Goal: Feedback & Contribution: Contribute content

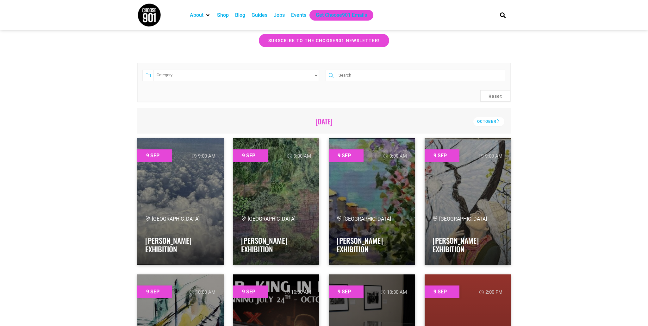
scroll to position [130, 0]
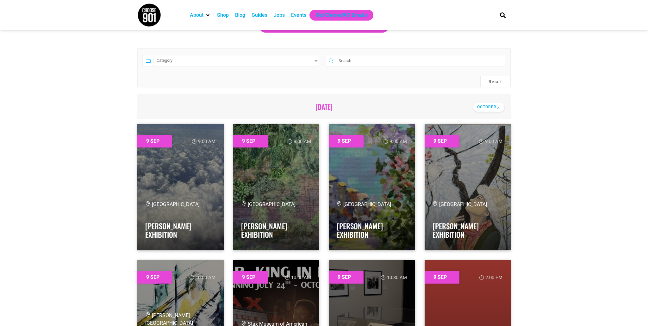
click at [487, 106] on div "October" at bounding box center [488, 106] width 31 height 9
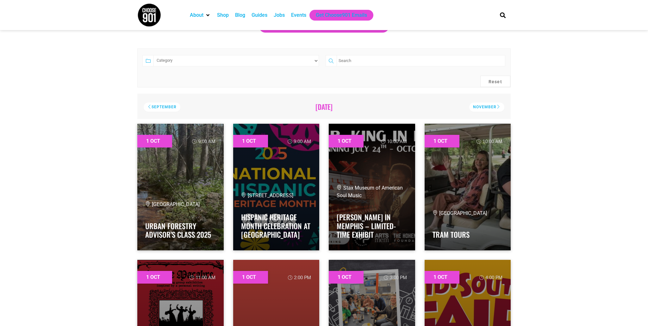
click at [487, 106] on div "November" at bounding box center [486, 106] width 35 height 9
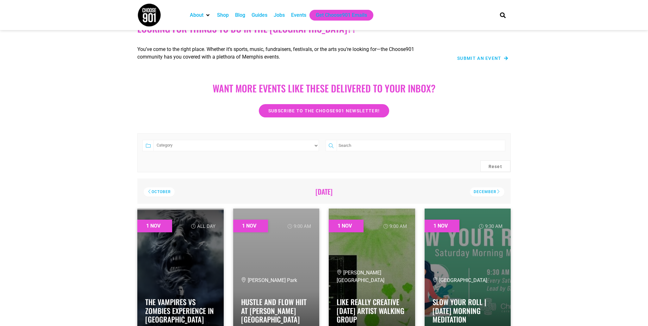
scroll to position [0, 0]
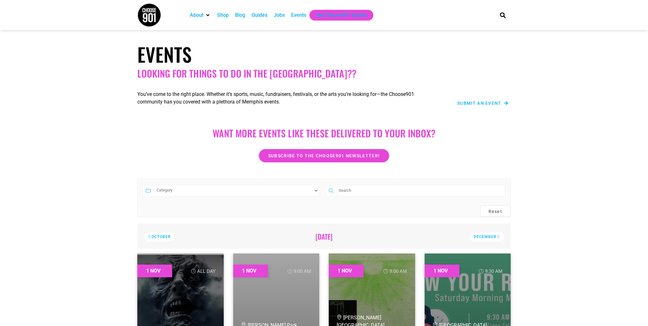
click at [485, 104] on span "Submit an Event" at bounding box center [479, 103] width 44 height 4
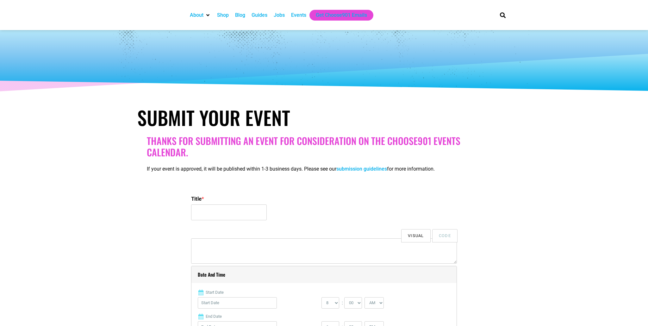
select select
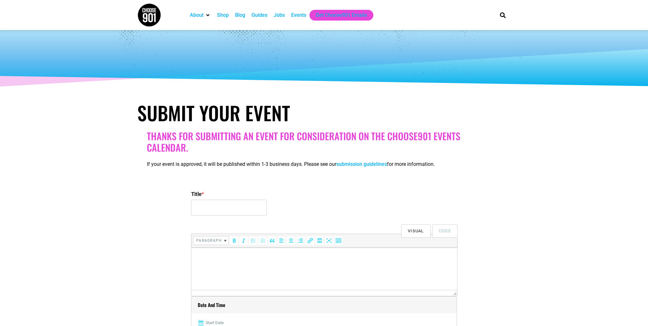
scroll to position [96, 0]
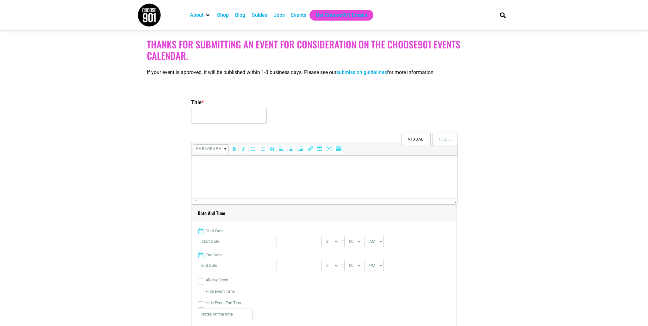
click at [230, 162] on p at bounding box center [324, 165] width 259 height 8
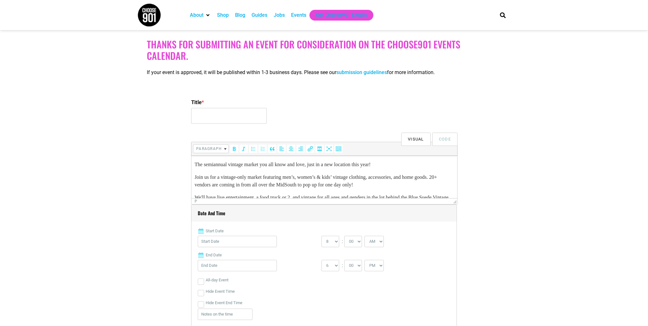
scroll to position [12, 0]
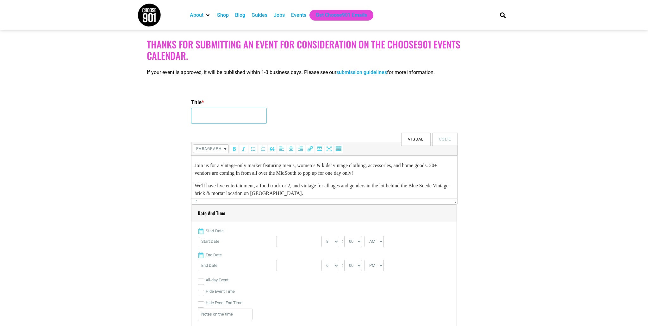
click at [222, 115] on input "Title *" at bounding box center [229, 116] width 76 height 16
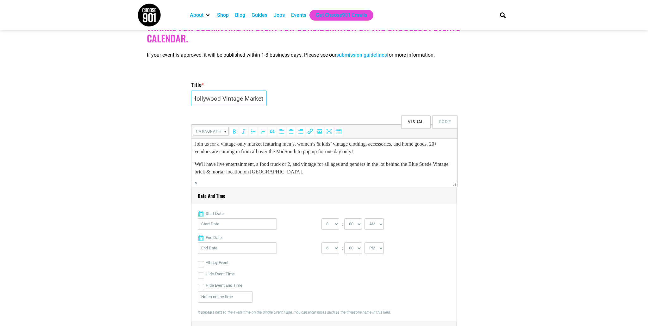
scroll to position [131, 0]
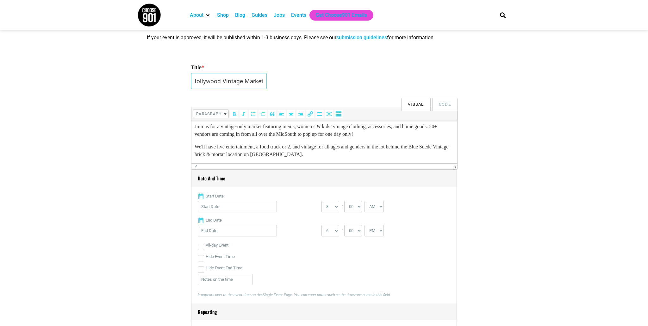
type input "BSV Hollywood Vintage Market"
click at [247, 207] on input "Start Date" at bounding box center [237, 206] width 79 height 11
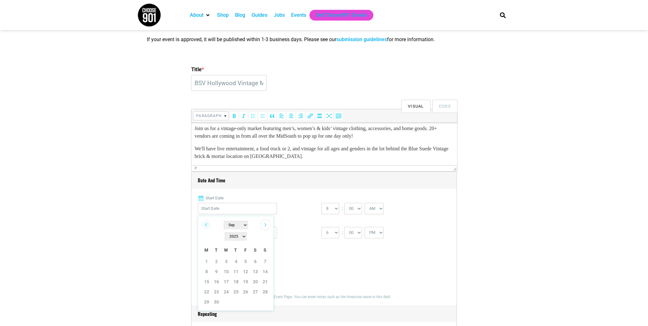
click at [266, 224] on link "Next" at bounding box center [265, 224] width 9 height 9
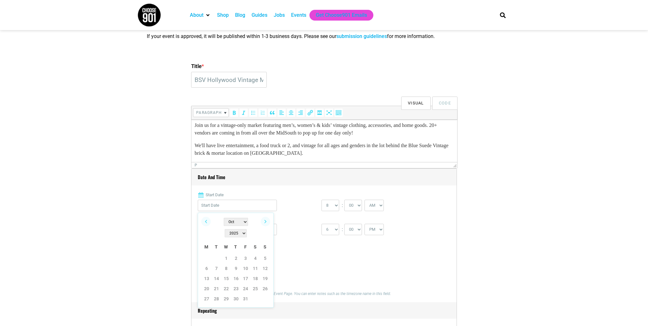
click at [266, 224] on link "Next" at bounding box center [265, 221] width 9 height 9
click at [256, 253] on link "1" at bounding box center [255, 257] width 9 height 9
type input "11/01/2025"
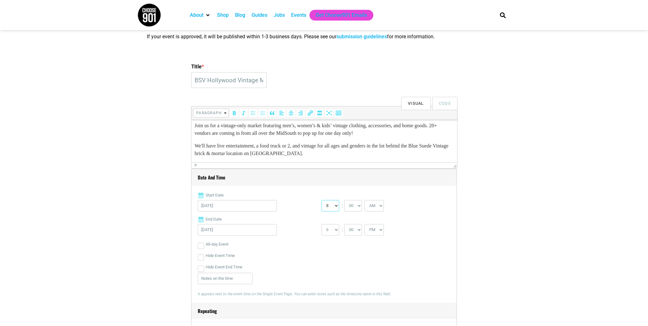
click at [332, 207] on select "0 1 2 3 4 5 6 7 8 9 10 11 12" at bounding box center [330, 205] width 18 height 11
select select "10"
click at [321, 200] on select "0 1 2 3 4 5 6 7 8 9 10 11 12" at bounding box center [330, 205] width 18 height 11
click at [331, 231] on select "1 2 3 4 5 6 7 8 9 10 11 12" at bounding box center [330, 229] width 18 height 11
select select "5"
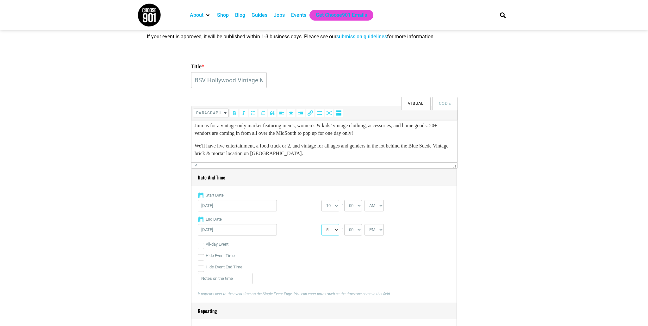
click at [321, 224] on select "1 2 3 4 5 6 7 8 9 10 11 12" at bounding box center [330, 229] width 18 height 11
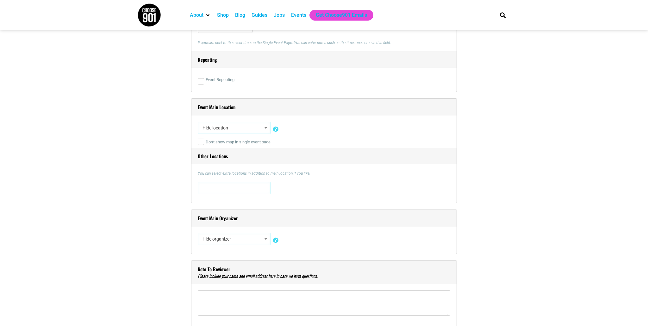
scroll to position [402, 0]
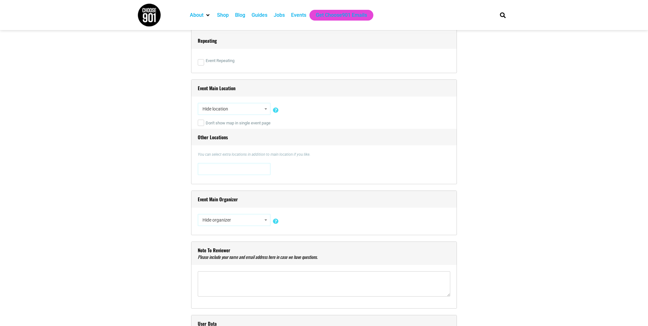
click at [248, 112] on span "Hide location" at bounding box center [234, 108] width 68 height 11
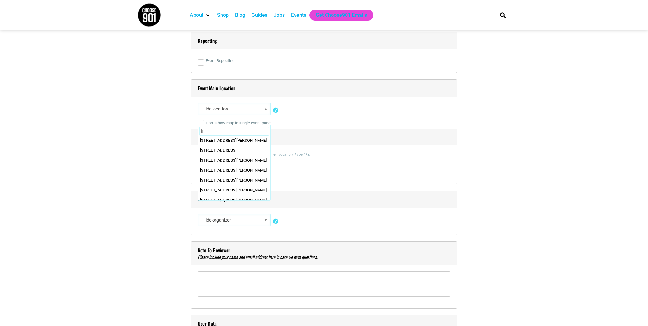
scroll to position [0, 0]
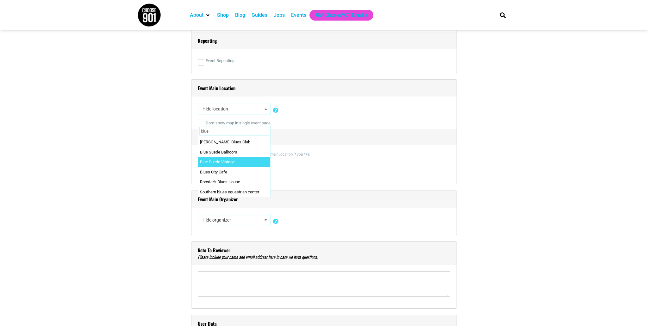
type input "blue"
select select "2361"
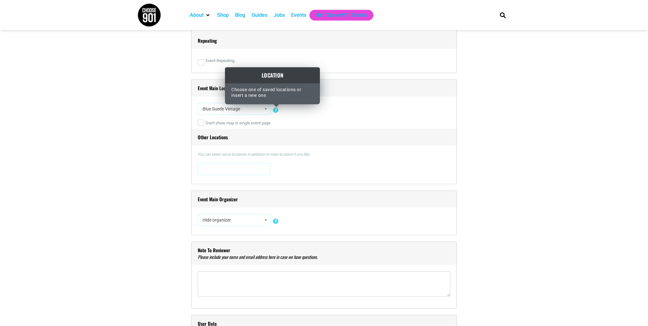
click at [276, 111] on icon at bounding box center [276, 108] width 8 height 6
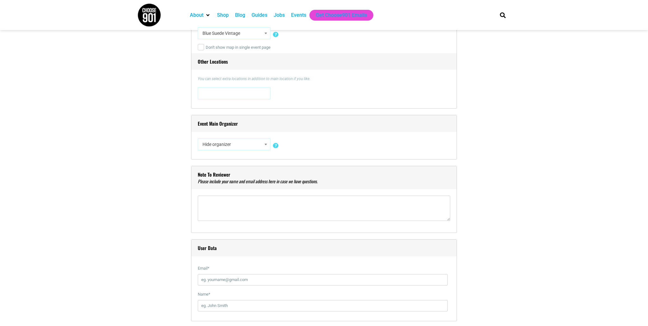
scroll to position [509, 0]
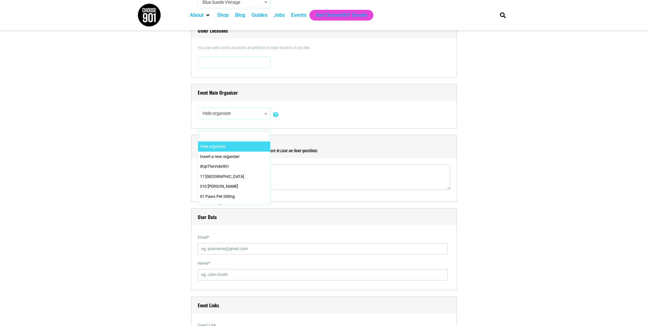
click at [261, 116] on span "Hide organizer" at bounding box center [234, 113] width 68 height 11
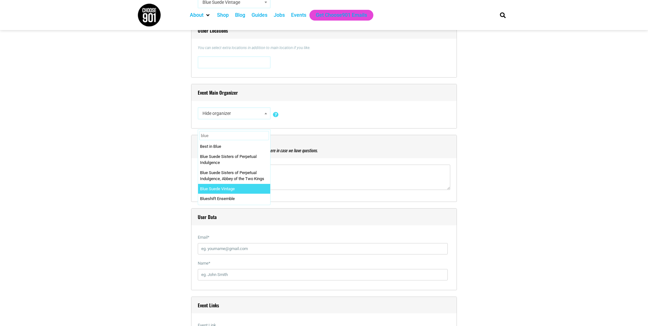
type input "blue"
select select "2362"
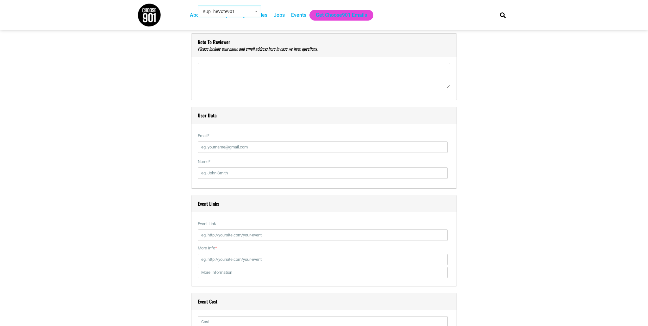
scroll to position [649, 0]
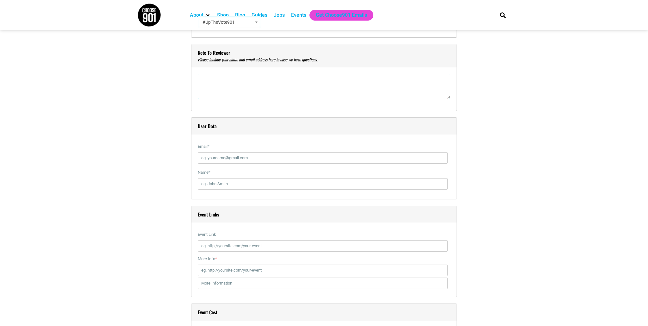
click at [230, 84] on textarea"] at bounding box center [324, 86] width 252 height 25
click at [325, 82] on textarea"] "Please make sure our event location is listed at our new address: 486 N Hollywo…" at bounding box center [324, 86] width 252 height 25
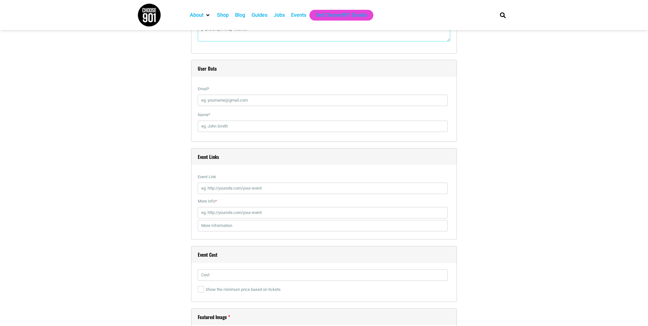
scroll to position [755, 0]
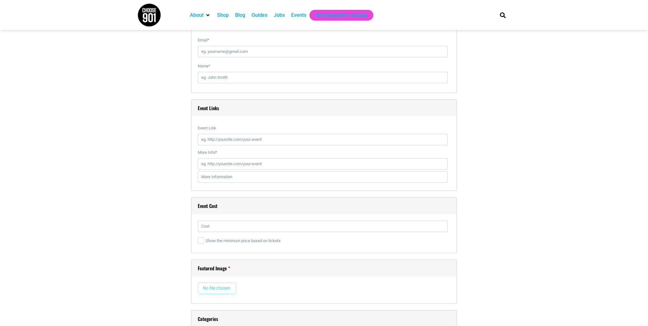
type textarea"] "Please make sure our event location is listed at our new address 486 N Hollywoo…"
click at [239, 50] on input "Email *" at bounding box center [323, 51] width 250 height 11
type input "C"
type input "[EMAIL_ADDRESS][DOMAIN_NAME]"
type input "[PERSON_NAME]"
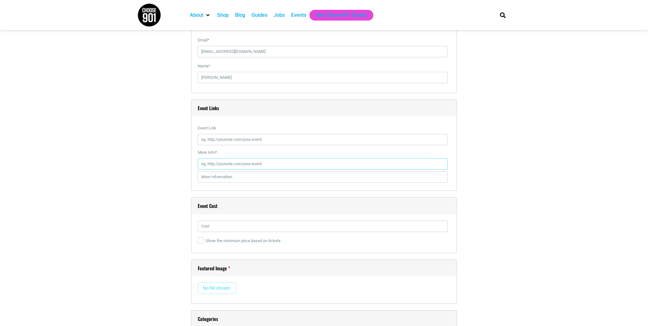
click at [230, 168] on input "More Info *" at bounding box center [323, 163] width 250 height 11
type input "[URL][DOMAIN_NAME]"
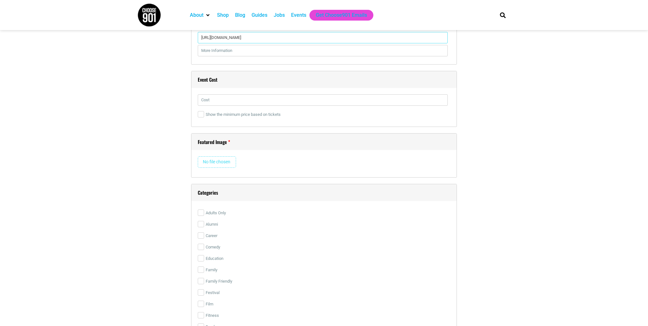
scroll to position [900, 0]
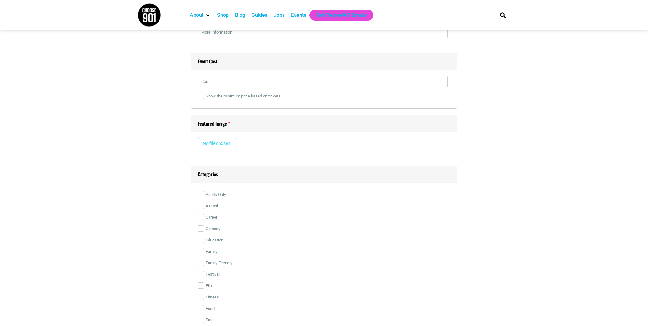
click at [219, 143] on input "file" at bounding box center [217, 143] width 38 height 11
type input "C:\fakepath\Blue Suede Vintage.jpg"
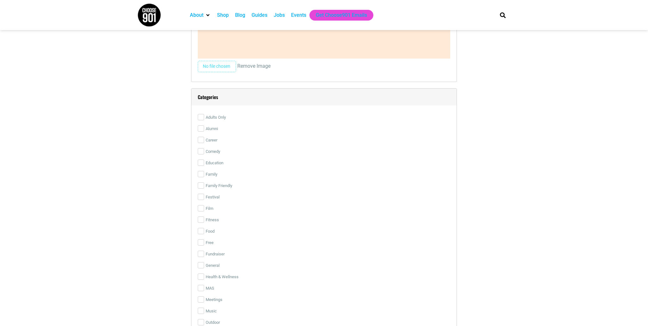
scroll to position [1200, 0]
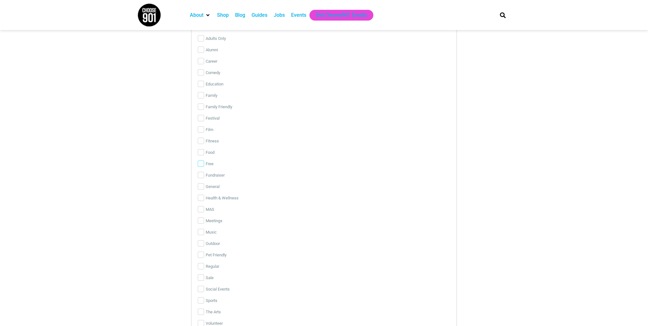
click at [202, 164] on input "Free" at bounding box center [201, 163] width 6 height 6
checkbox input "true"
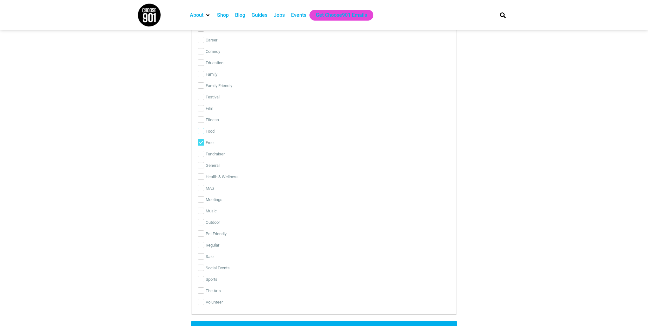
scroll to position [1282, 0]
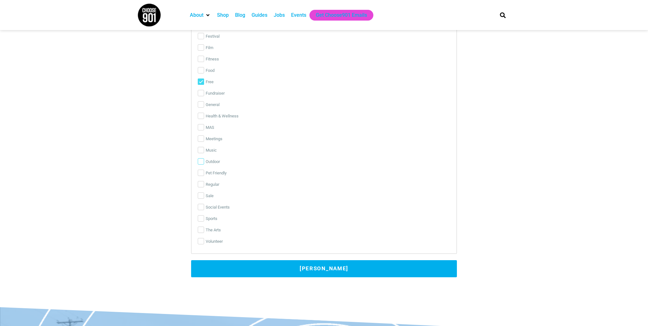
click at [202, 161] on input "Outdoor" at bounding box center [201, 161] width 6 height 6
checkbox input "true"
click at [201, 172] on input "Pet Friendly" at bounding box center [201, 173] width 6 height 6
checkbox input "true"
click at [200, 196] on input "Sale" at bounding box center [201, 195] width 6 height 6
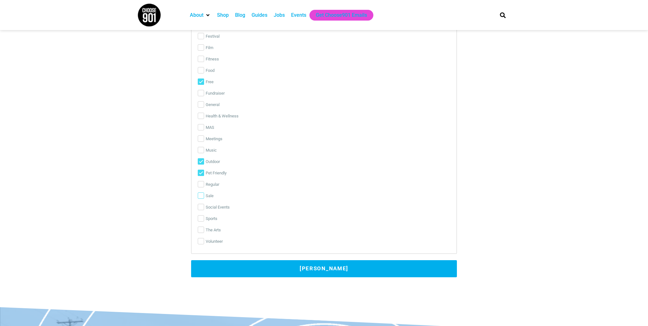
checkbox input "true"
click at [300, 267] on button "[PERSON_NAME]" at bounding box center [324, 268] width 266 height 17
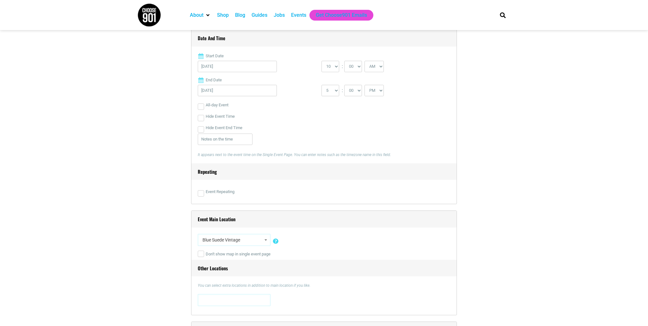
scroll to position [0, 0]
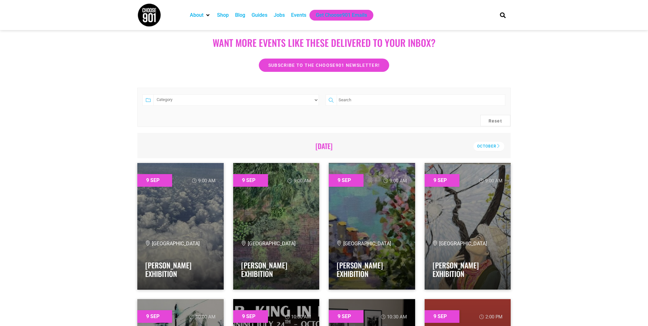
scroll to position [137, 0]
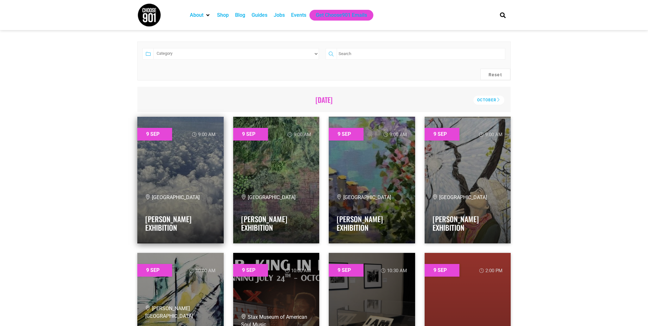
click at [158, 158] on link at bounding box center [180, 180] width 86 height 127
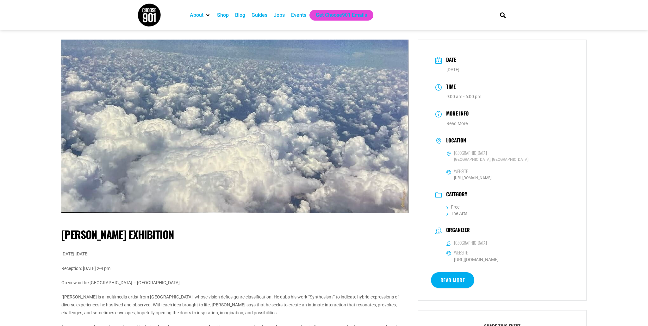
scroll to position [3, 0]
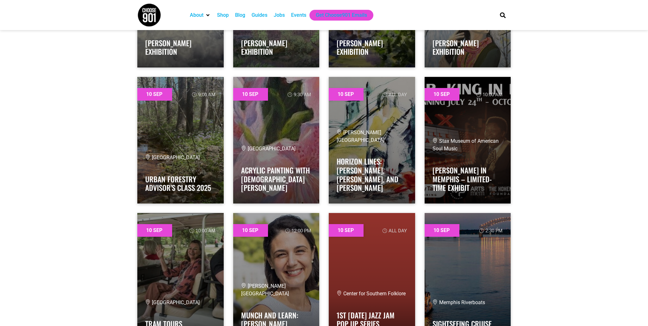
scroll to position [870, 0]
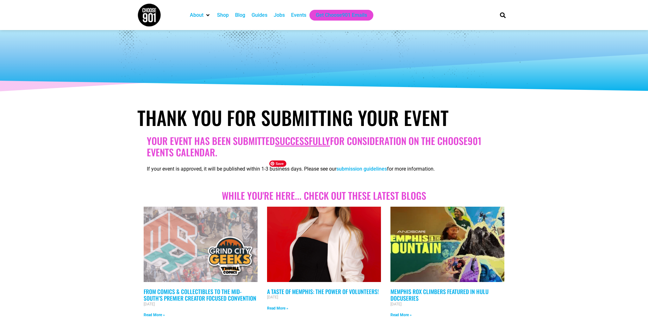
scroll to position [1, 0]
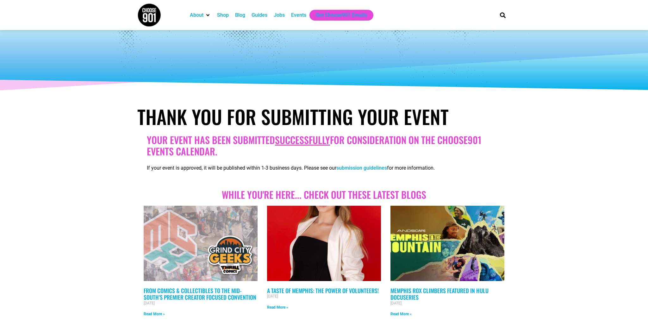
click at [300, 17] on div "Events" at bounding box center [298, 15] width 15 height 8
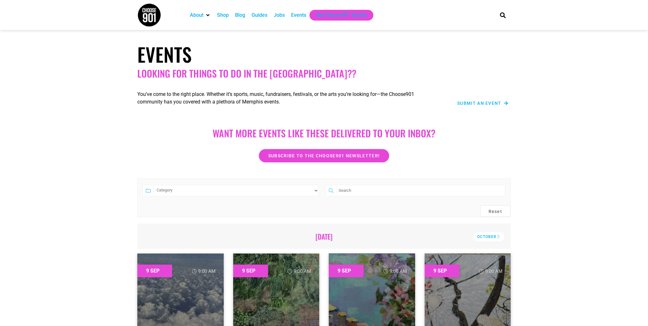
click at [469, 103] on span "Submit an Event" at bounding box center [479, 103] width 44 height 4
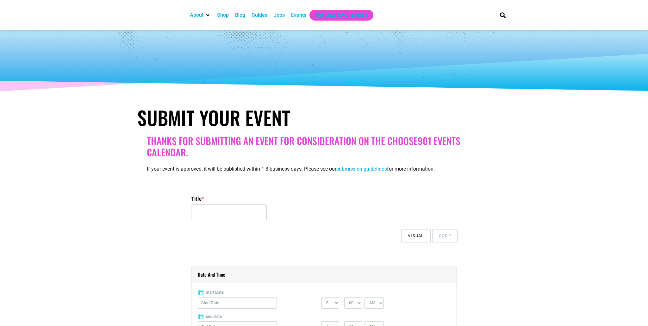
select select
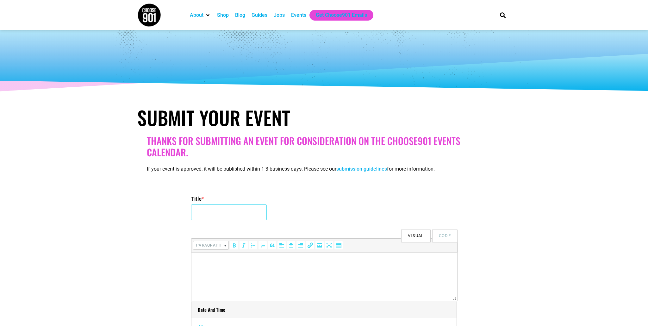
click at [226, 218] on input "Title *" at bounding box center [229, 212] width 76 height 16
paste input "Vintage Furniture & Home Goods Pop-Up Market with [PERSON_NAME] & Main Vintage"
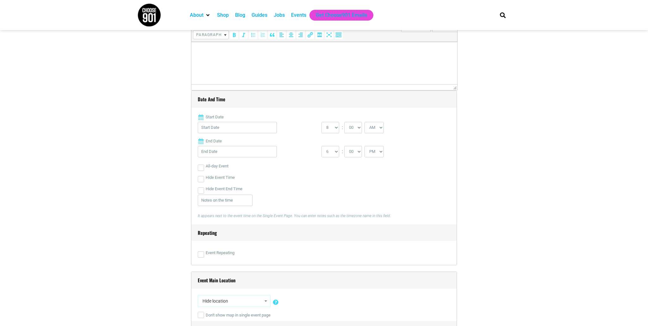
scroll to position [245, 0]
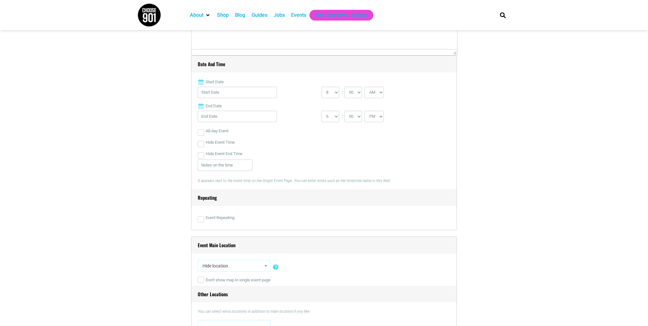
type input "Vintage Furniture & Home Goods Pop-Up Market"
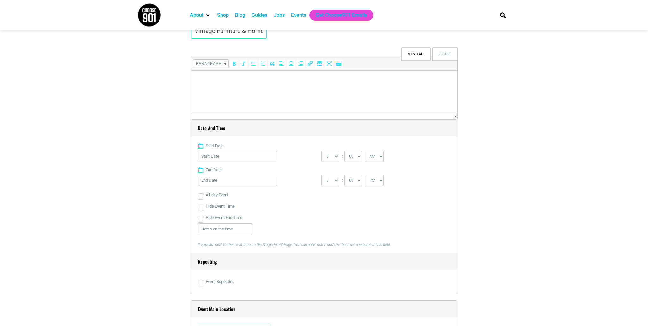
scroll to position [87, 0]
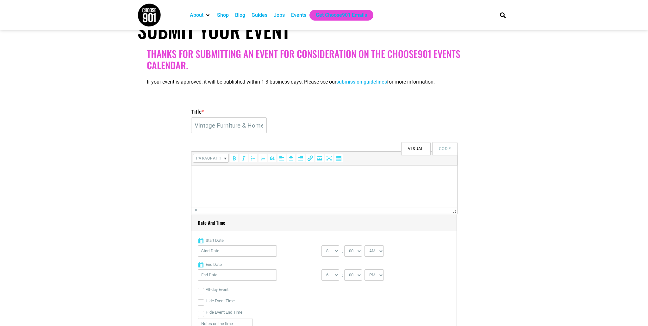
click at [219, 179] on html at bounding box center [324, 174] width 266 height 18
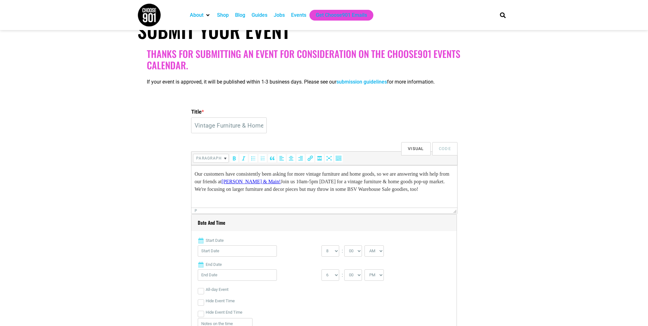
click at [286, 183] on p "Our customers have consistently been asking for more vintage furniture and home…" at bounding box center [324, 181] width 259 height 23
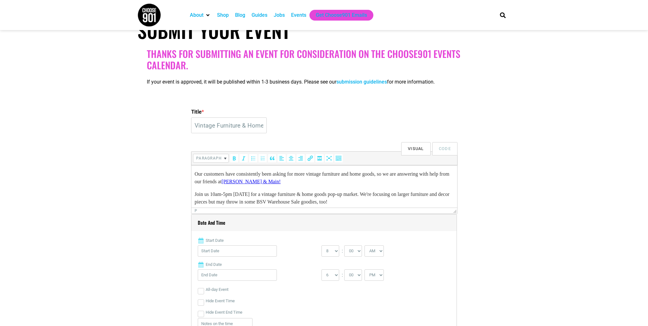
scroll to position [1, 0]
drag, startPoint x: 204, startPoint y: 172, endPoint x: 192, endPoint y: 174, distance: 11.5
click at [192, 174] on html "Our customers have consistently been asking for more vintage furniture and home…" at bounding box center [324, 186] width 266 height 46
click at [410, 190] on p "Join us 10am-5pm [DATE] for a vintage furniture & home goods pop-up market. We'…" at bounding box center [324, 194] width 259 height 15
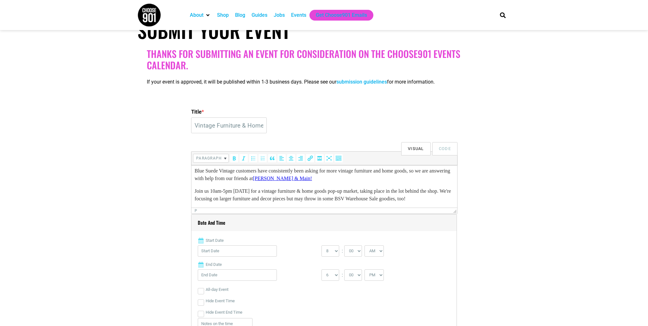
scroll to position [11, 0]
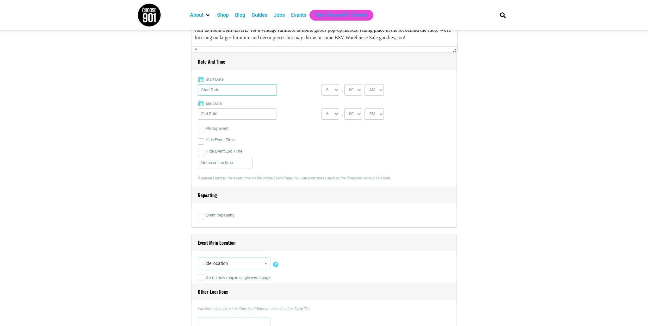
click at [255, 89] on input "Start Date" at bounding box center [237, 89] width 79 height 11
click at [264, 105] on link "Next" at bounding box center [265, 106] width 9 height 9
click at [205, 107] on link "Previous" at bounding box center [205, 106] width 9 height 9
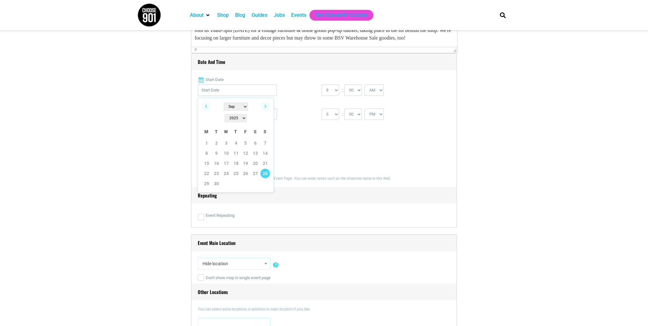
click at [264, 169] on link "28" at bounding box center [264, 173] width 9 height 9
type input "[DATE]"
click at [338, 90] on select "0 1 2 3 4 5 6 7 8 9 10 11 12" at bounding box center [330, 89] width 18 height 11
select select "10"
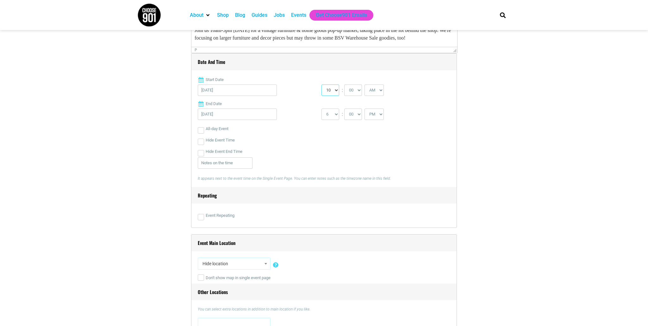
click at [321, 84] on select "0 1 2 3 4 5 6 7 8 9 10 11 12" at bounding box center [330, 89] width 18 height 11
click at [336, 119] on select "1 2 3 4 5 6 7 8 9 10 11 12" at bounding box center [330, 114] width 18 height 11
select select "5"
click at [321, 109] on select "1 2 3 4 5 6 7 8 9 10 11 12" at bounding box center [330, 114] width 18 height 11
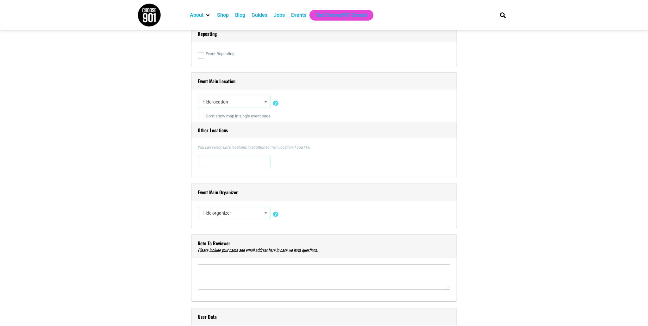
scroll to position [411, 0]
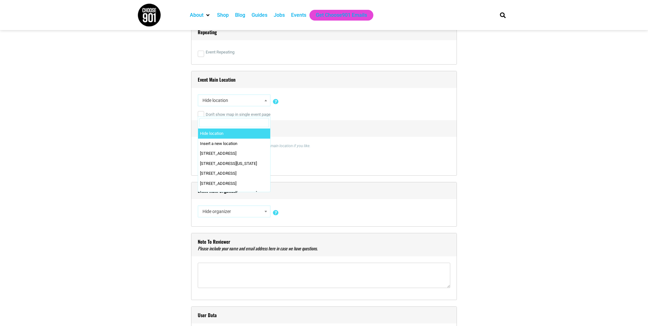
click at [266, 104] on span at bounding box center [266, 100] width 6 height 8
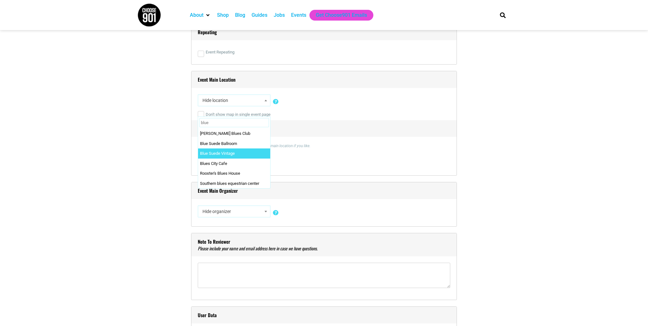
type input "blue"
select select "2361"
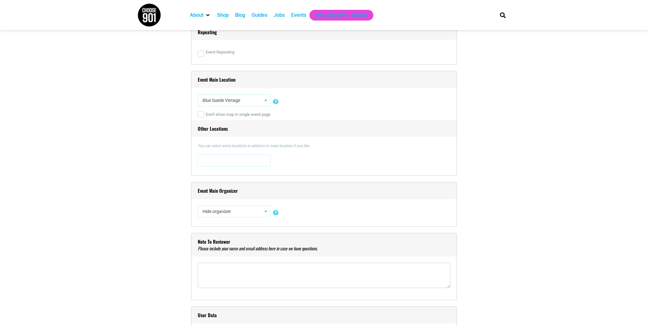
scroll to position [511, 0]
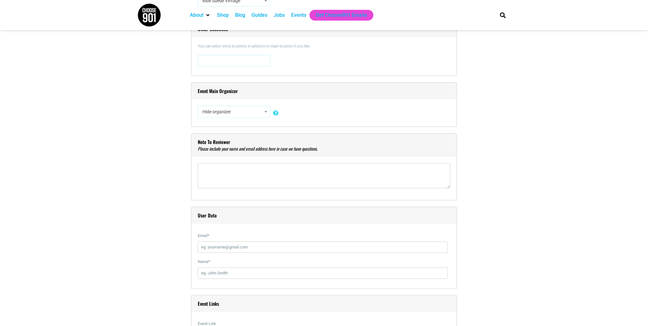
click at [247, 117] on span "Hide organizer" at bounding box center [234, 111] width 68 height 11
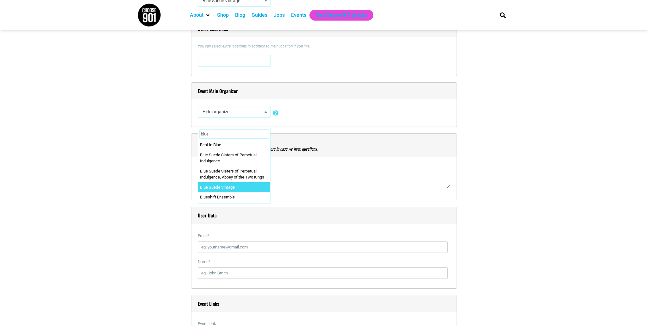
type input "blue"
select select "2362"
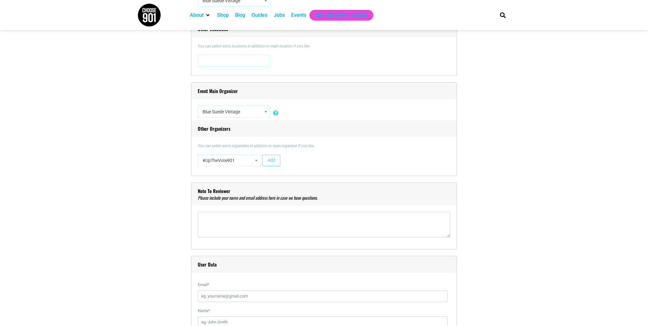
scroll to position [606, 0]
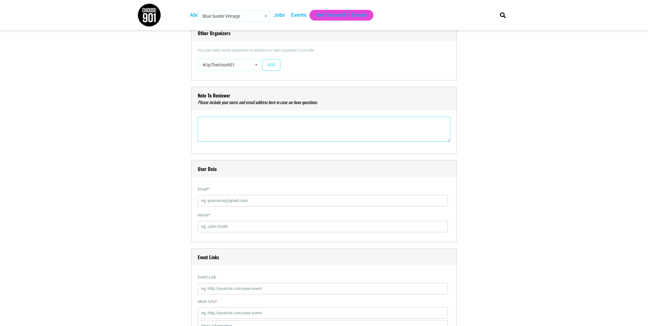
click at [241, 125] on textarea"] at bounding box center [324, 128] width 252 height 25
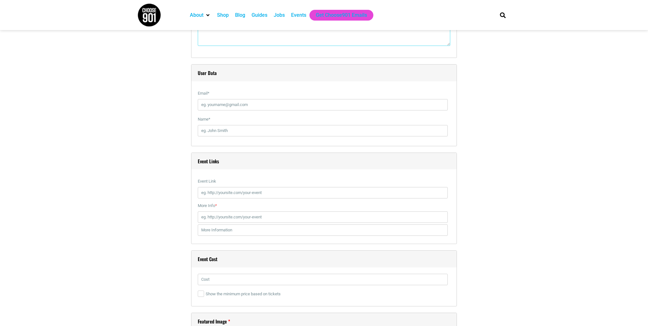
scroll to position [724, 0]
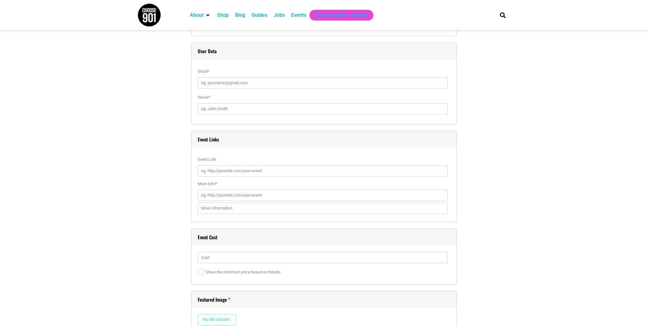
type textarea"] "Please make sure this is tied to our new address at [STREET_ADDRESS] and not ou…"
click at [254, 82] on input "Email *" at bounding box center [323, 82] width 250 height 11
type input "[EMAIL_ADDRESS][DOMAIN_NAME]"
type input "[PERSON_NAME]"
click at [236, 195] on input "More Info *" at bounding box center [323, 194] width 250 height 11
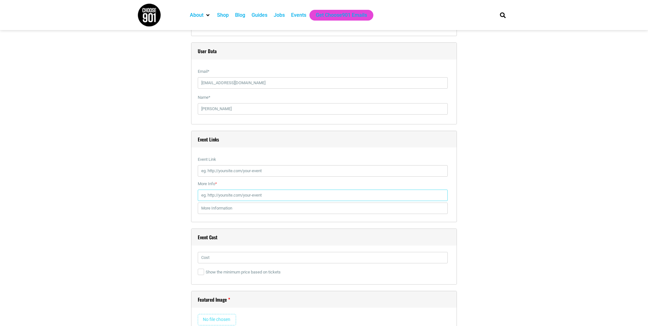
paste input "[URL][DOMAIN_NAME]"
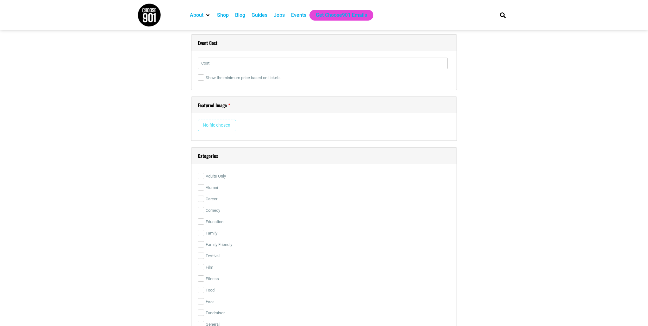
scroll to position [923, 0]
type input "[URL][DOMAIN_NAME]"
click at [226, 120] on input "file" at bounding box center [217, 120] width 38 height 11
type input "C:\fakepath\Blue Suede Vintage (1).png"
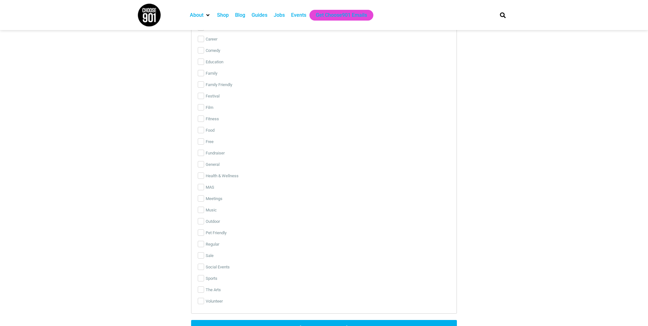
scroll to position [1244, 0]
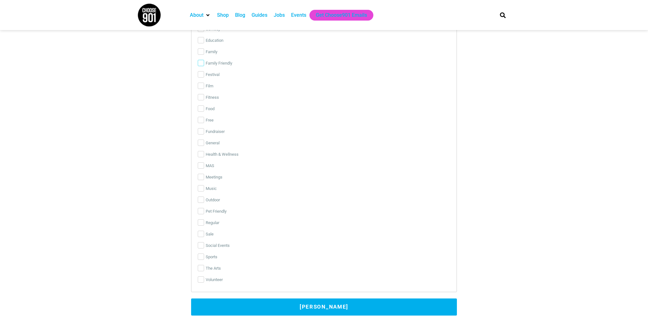
click at [200, 62] on input "Family Friendly" at bounding box center [201, 63] width 6 height 6
checkbox input "true"
click at [200, 121] on input "Free" at bounding box center [201, 120] width 6 height 6
checkbox input "true"
click at [202, 200] on input "Outdoor" at bounding box center [201, 199] width 6 height 6
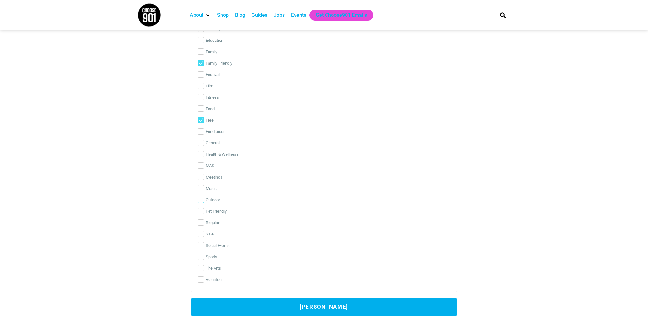
checkbox input "true"
click at [201, 213] on input "Pet Friendly" at bounding box center [201, 211] width 6 height 6
checkbox input "true"
click at [202, 234] on input "Sale" at bounding box center [201, 234] width 6 height 6
checkbox input "true"
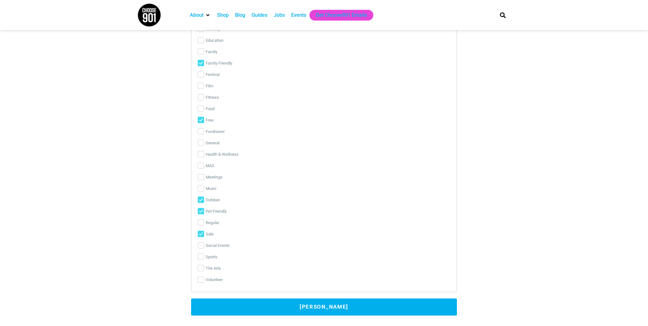
click at [333, 307] on button "[PERSON_NAME]" at bounding box center [324, 306] width 266 height 17
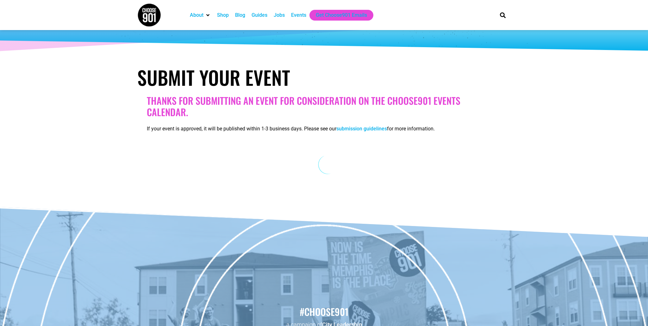
scroll to position [0, 0]
